Goal: Task Accomplishment & Management: Manage account settings

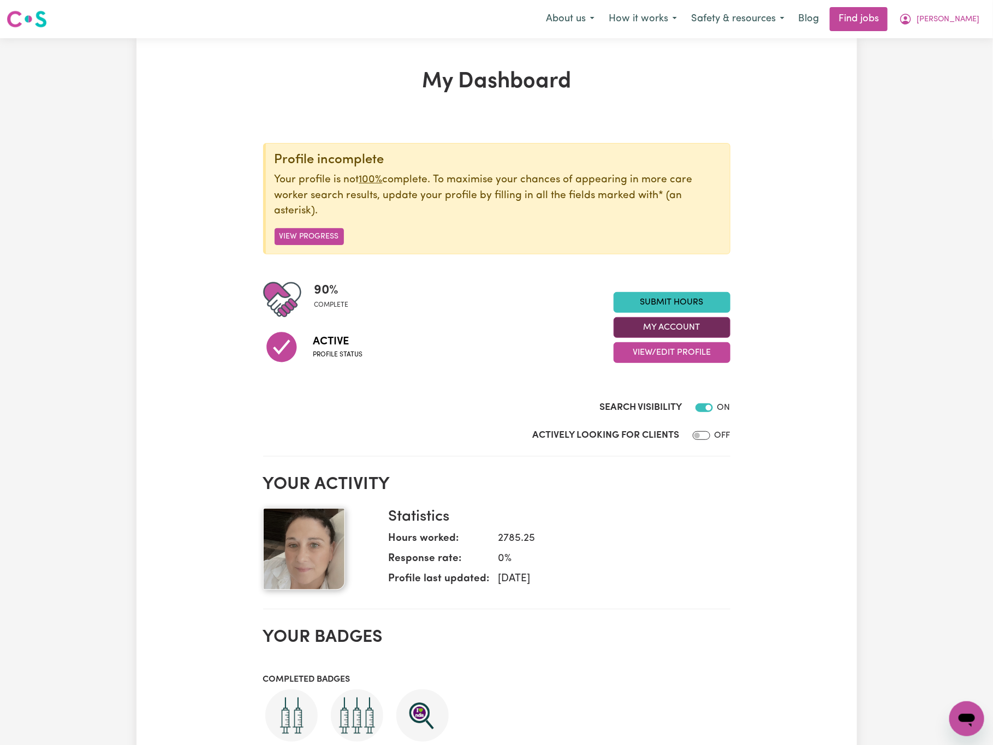
click at [721, 323] on button "My Account" at bounding box center [672, 327] width 117 height 21
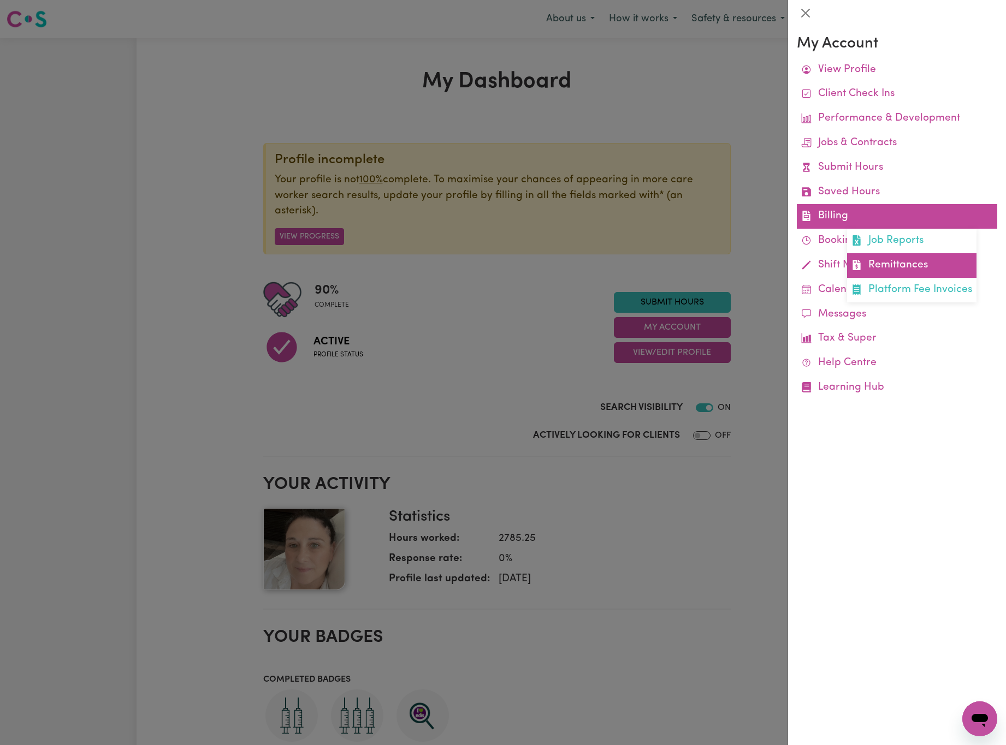
click at [882, 264] on link "Remittances" at bounding box center [911, 265] width 129 height 25
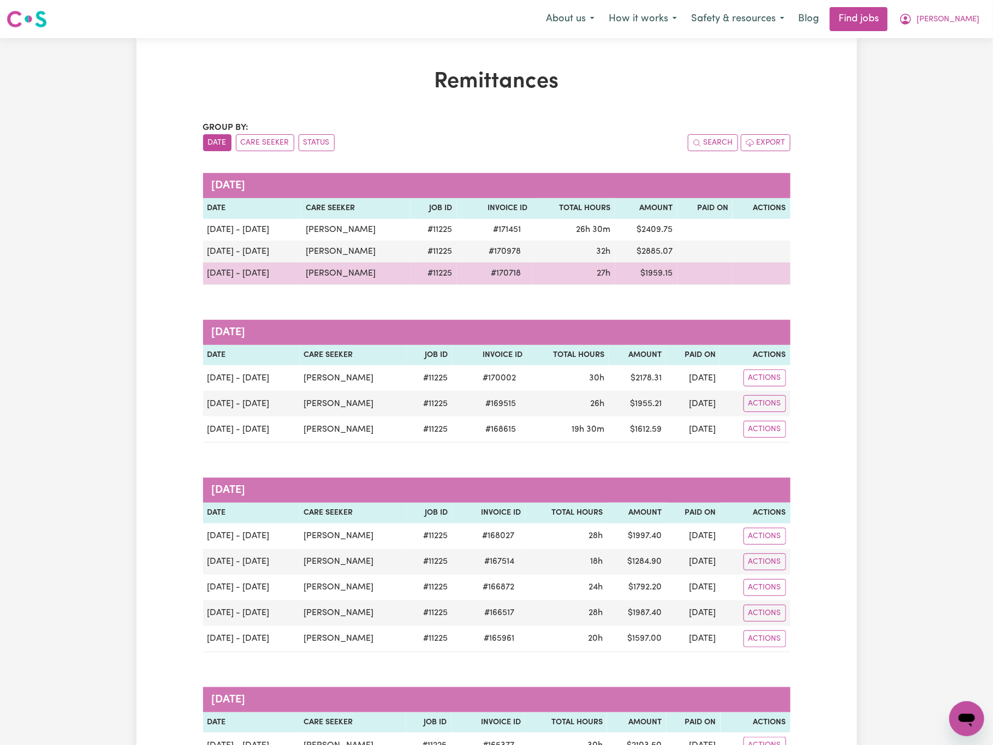
drag, startPoint x: 383, startPoint y: 276, endPoint x: 305, endPoint y: 276, distance: 78.6
click at [305, 276] on td "[PERSON_NAME]" at bounding box center [355, 274] width 109 height 22
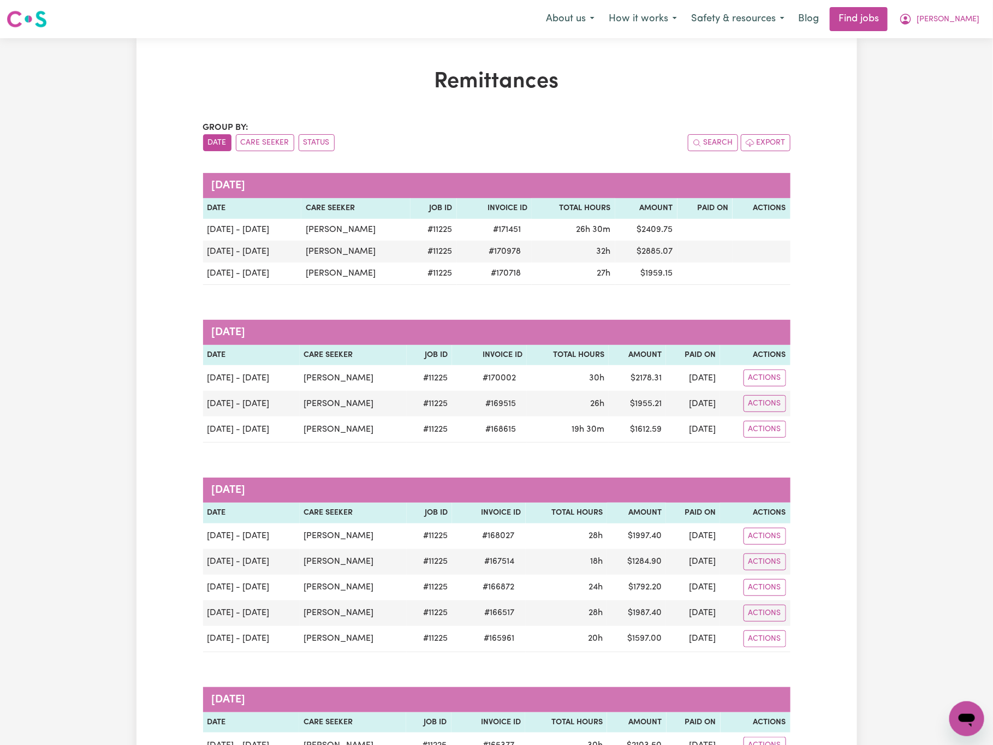
copy td "[PERSON_NAME]"
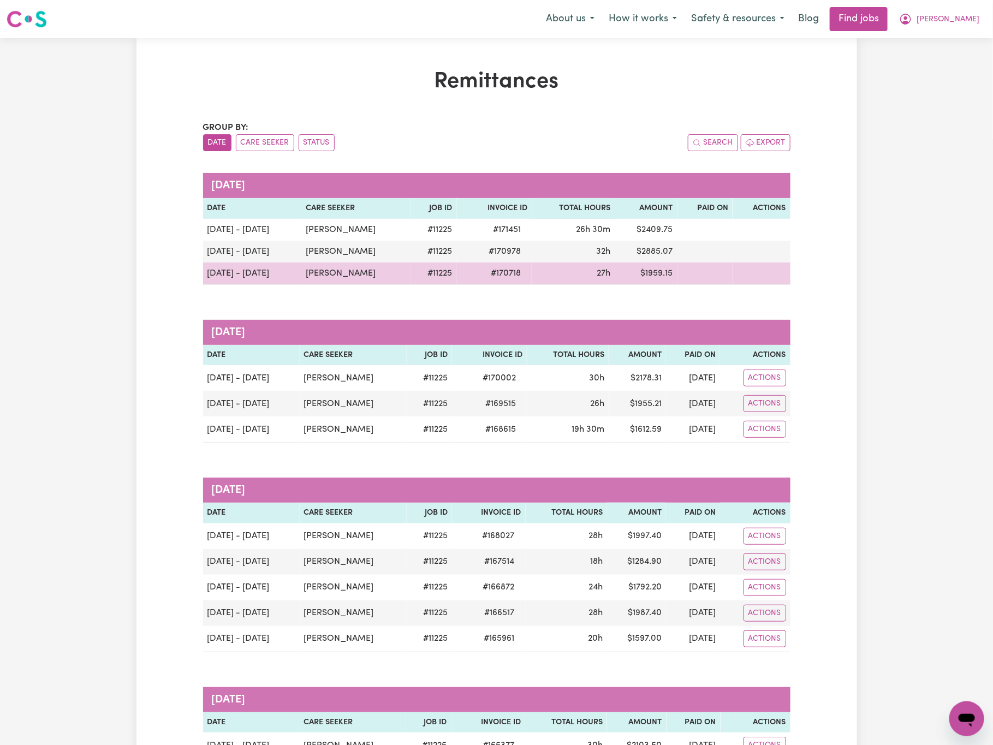
copy td "[PERSON_NAME]"
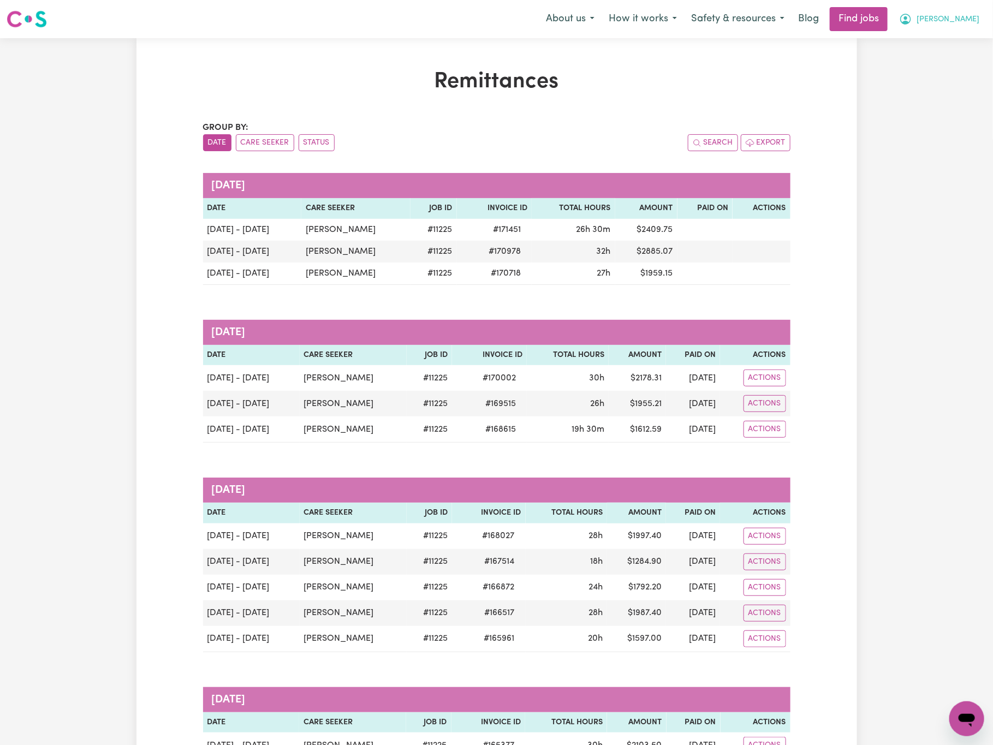
drag, startPoint x: 978, startPoint y: 15, endPoint x: 962, endPoint y: 27, distance: 20.0
click at [978, 15] on button "[PERSON_NAME]" at bounding box center [939, 19] width 94 height 23
click at [952, 90] on link "Logout" at bounding box center [943, 83] width 86 height 21
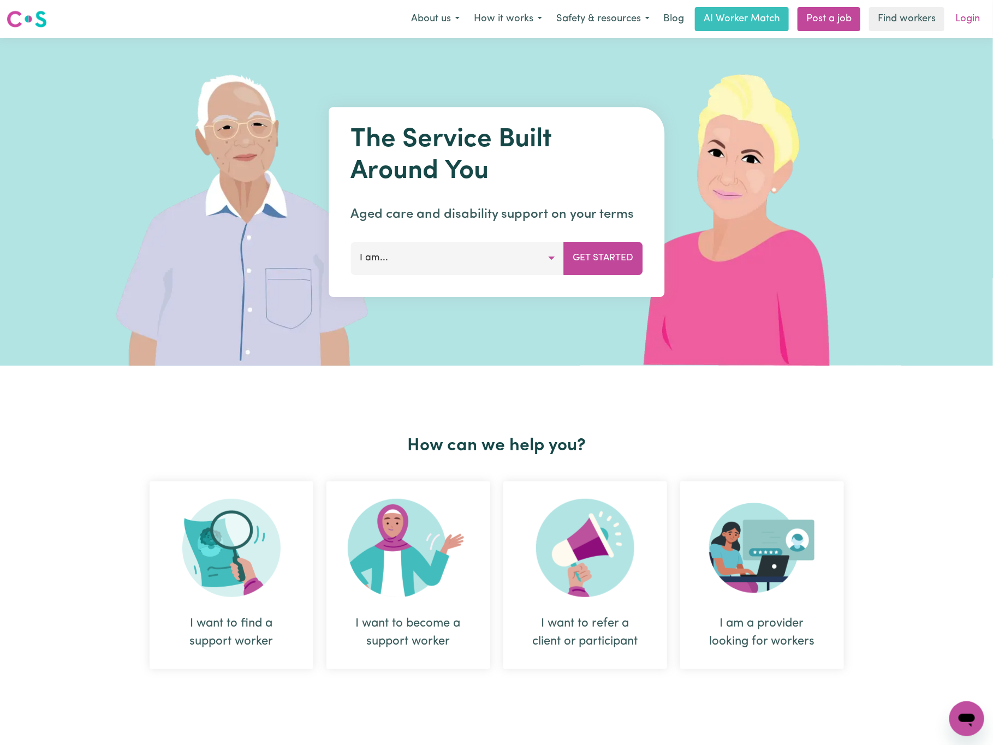
click at [967, 15] on link "Login" at bounding box center [968, 19] width 38 height 24
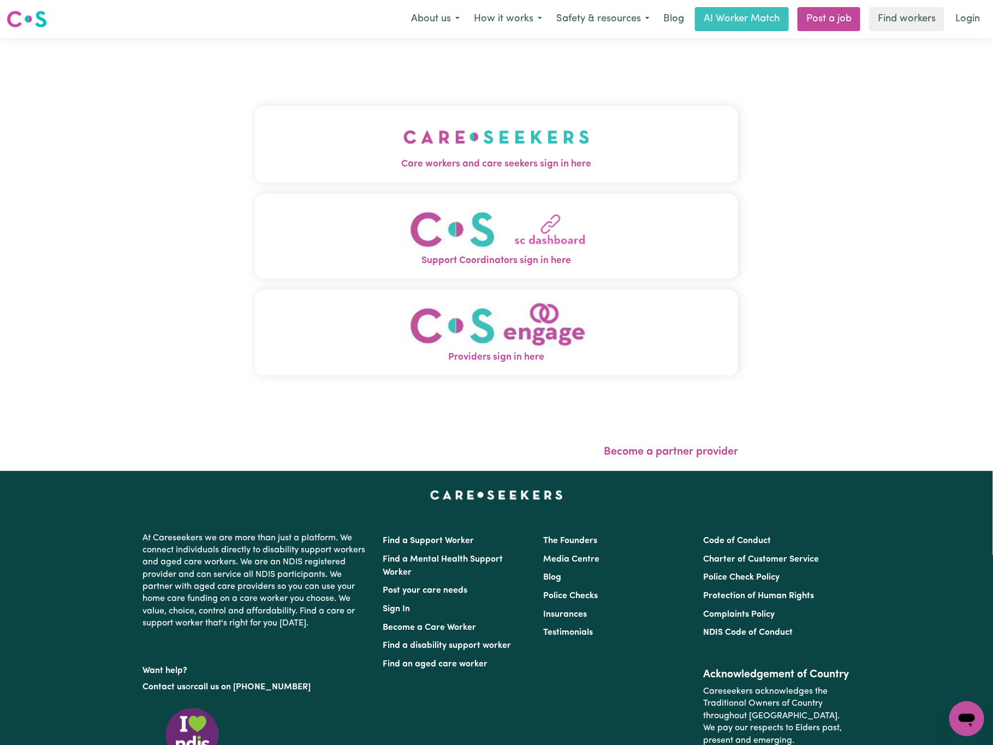
click at [403, 143] on img "Care workers and care seekers sign in here" at bounding box center [496, 137] width 186 height 40
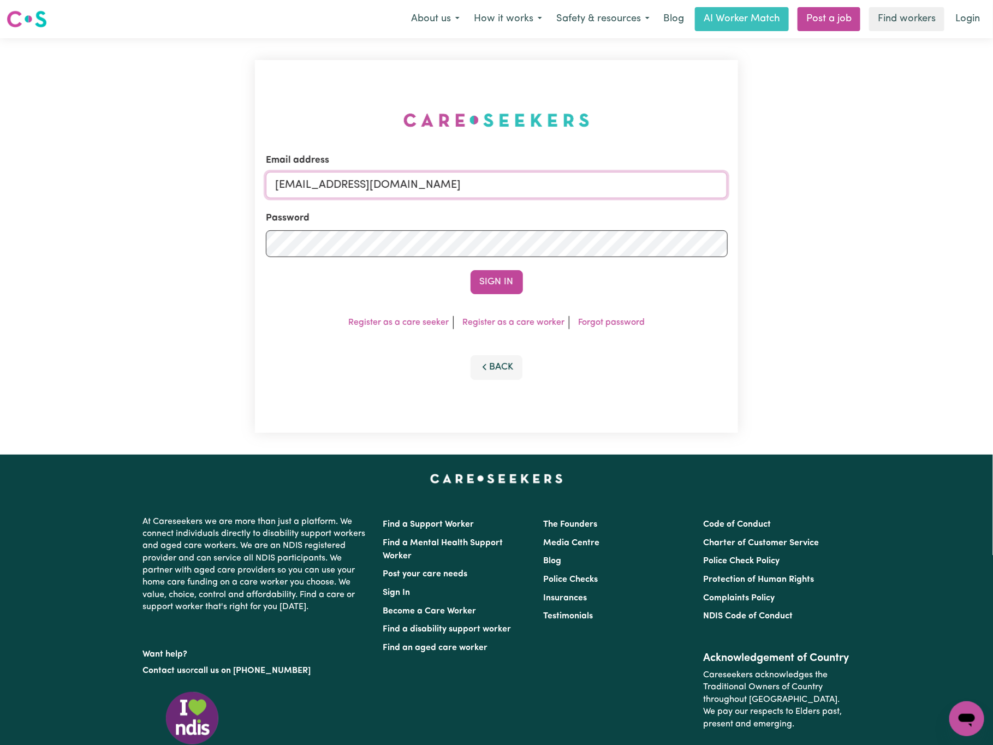
drag, startPoint x: 331, startPoint y: 184, endPoint x: 899, endPoint y: 191, distance: 568.4
click at [899, 191] on div "Email address [EMAIL_ADDRESS][DOMAIN_NAME] Password Sign In Register as a care …" at bounding box center [496, 246] width 993 height 417
paste input "sanjalovrakovicJC"
type input "[EMAIL_ADDRESS][DOMAIN_NAME]"
click at [471, 270] on button "Sign In" at bounding box center [497, 282] width 52 height 24
